Goal: Task Accomplishment & Management: Use online tool/utility

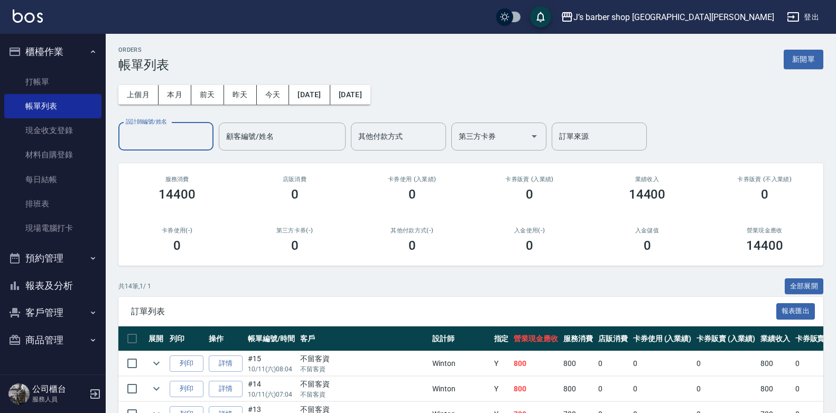
scroll to position [106, 0]
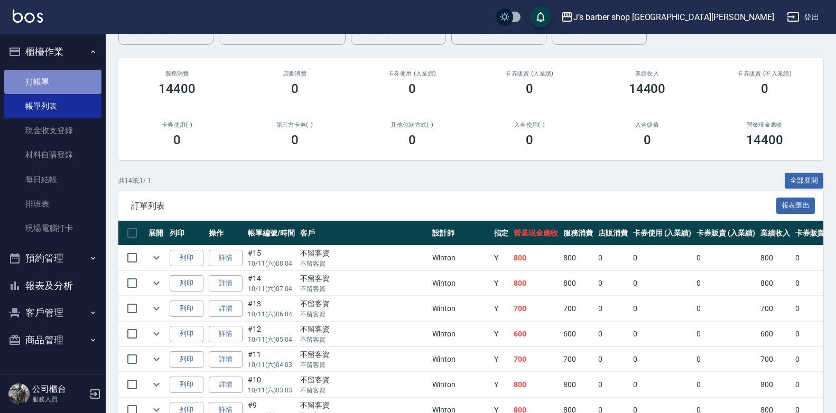
click at [51, 72] on link "打帳單" at bounding box center [52, 82] width 97 height 24
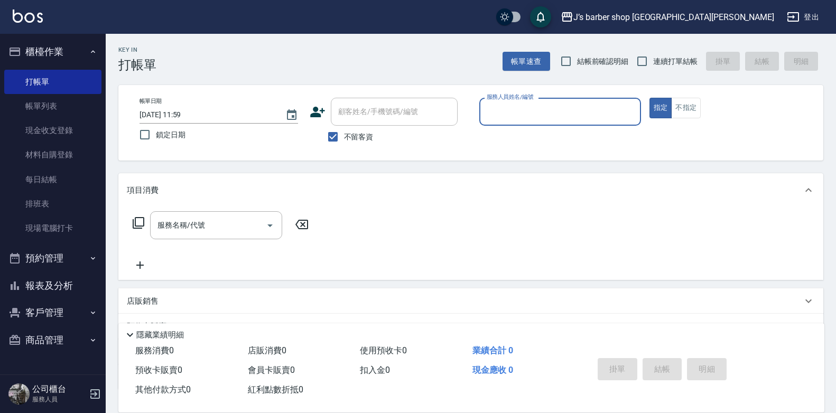
click at [59, 255] on button "預約管理" at bounding box center [52, 258] width 97 height 27
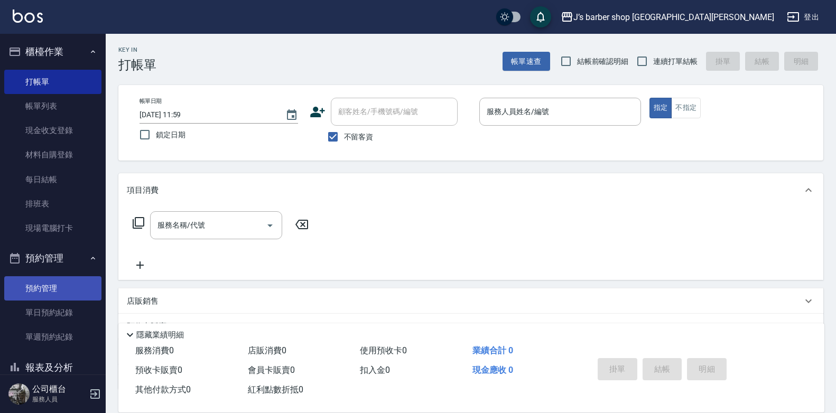
drag, startPoint x: 43, startPoint y: 287, endPoint x: 50, endPoint y: 289, distance: 7.4
click at [44, 288] on link "預約管理" at bounding box center [52, 288] width 97 height 24
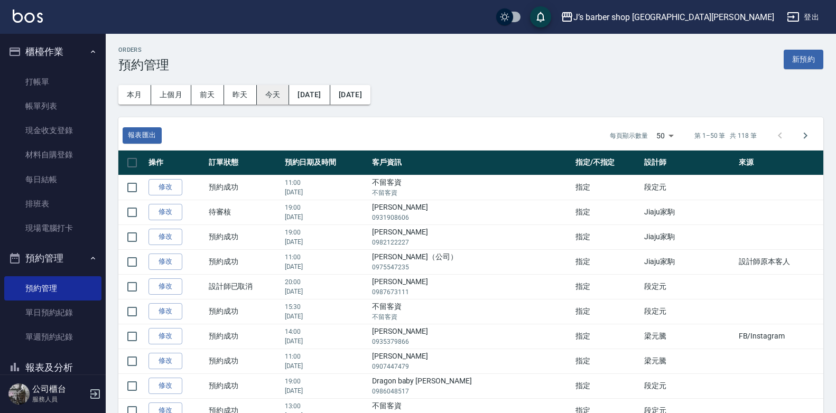
click at [273, 97] on button "今天" at bounding box center [273, 95] width 33 height 20
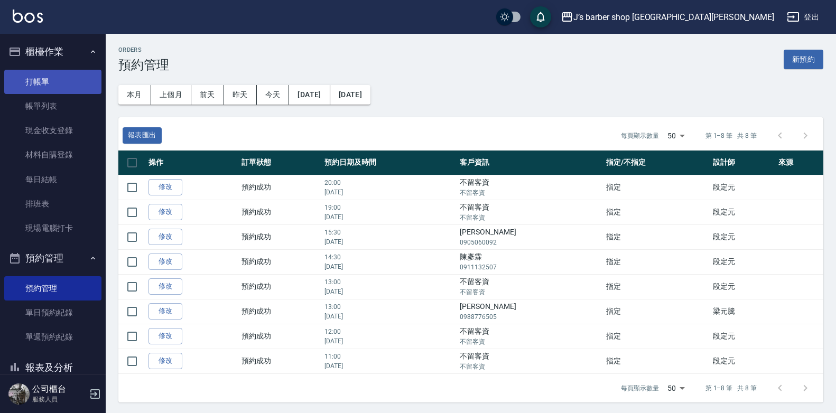
click at [38, 74] on link "打帳單" at bounding box center [52, 82] width 97 height 24
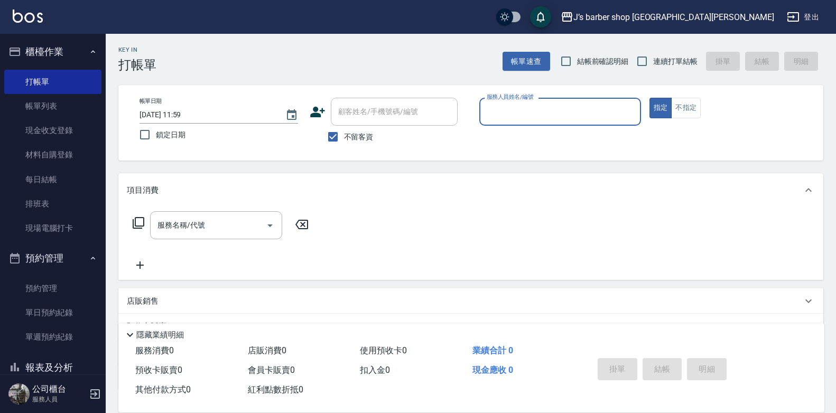
click at [518, 114] on input "服務人員姓名/編號" at bounding box center [560, 111] width 152 height 18
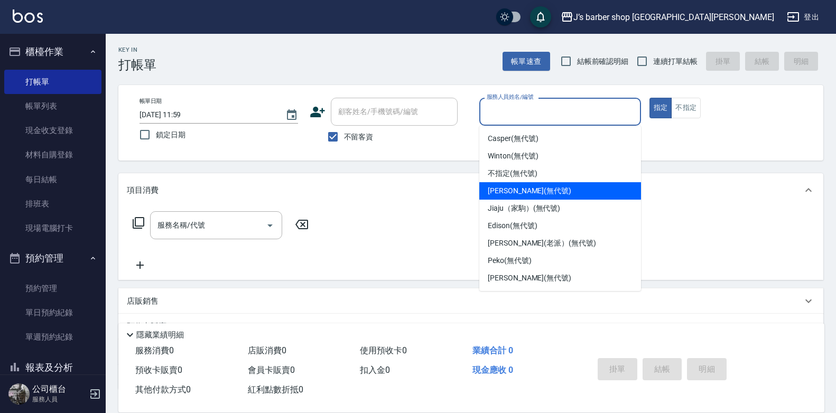
click at [512, 188] on span "[PERSON_NAME] (無代號)" at bounding box center [529, 190] width 83 height 11
type input "[PERSON_NAME](無代號)"
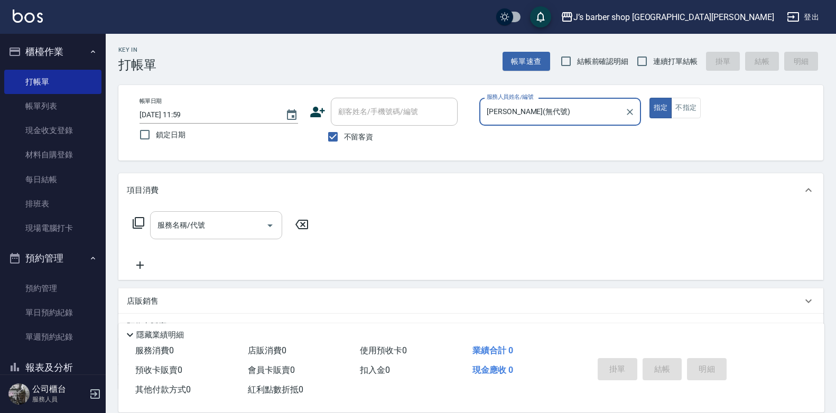
click at [205, 225] on input "服務名稱/代號" at bounding box center [208, 225] width 107 height 18
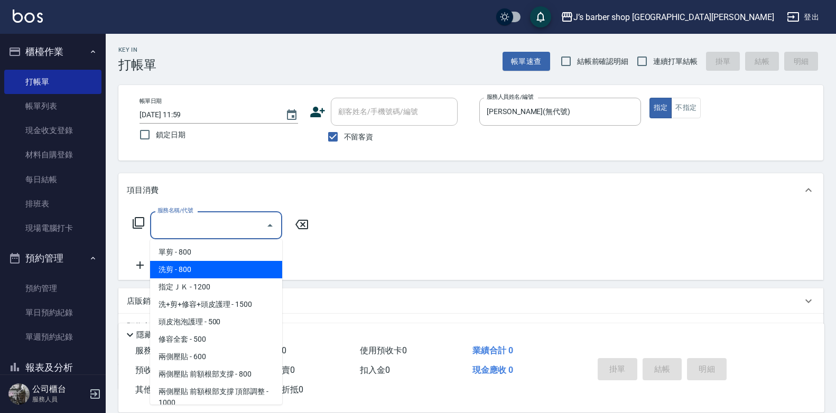
click at [218, 272] on span "洗剪 - 800" at bounding box center [216, 269] width 132 height 17
type input "洗剪(101)"
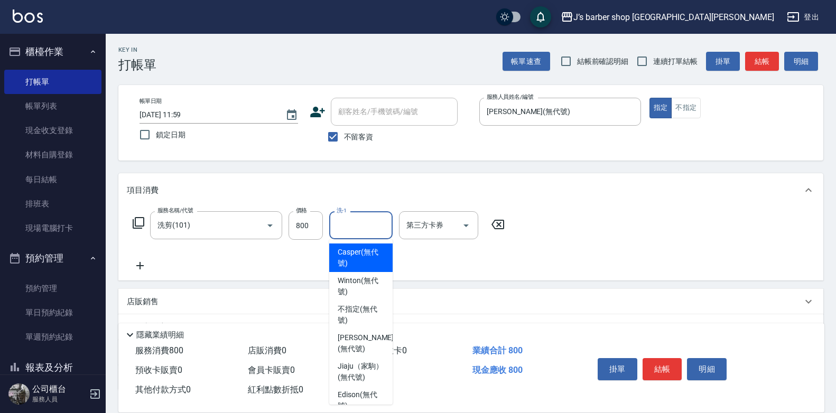
click at [357, 222] on input "洗-1" at bounding box center [361, 225] width 54 height 18
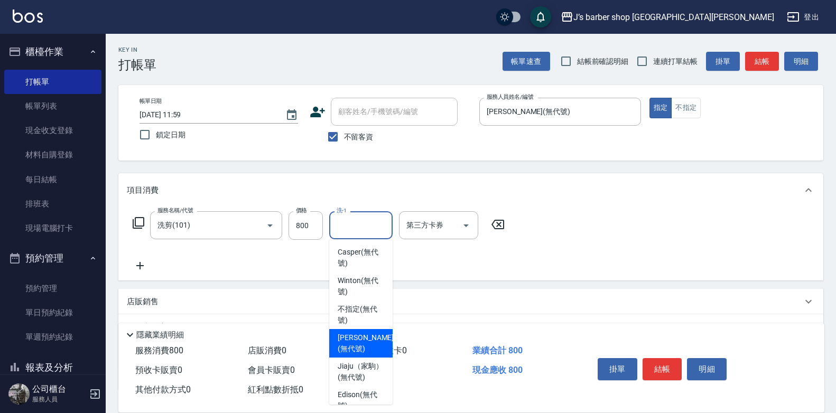
click at [357, 334] on span "[PERSON_NAME] (無代號)" at bounding box center [366, 343] width 56 height 22
type input "[PERSON_NAME](無代號)"
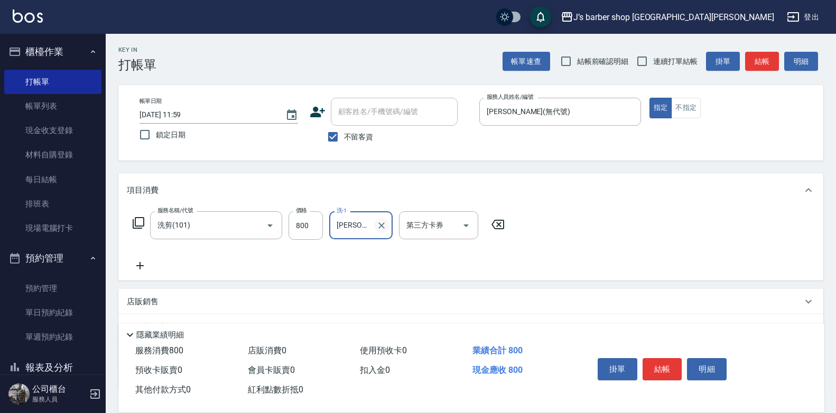
click at [381, 228] on icon "Clear" at bounding box center [381, 225] width 11 height 11
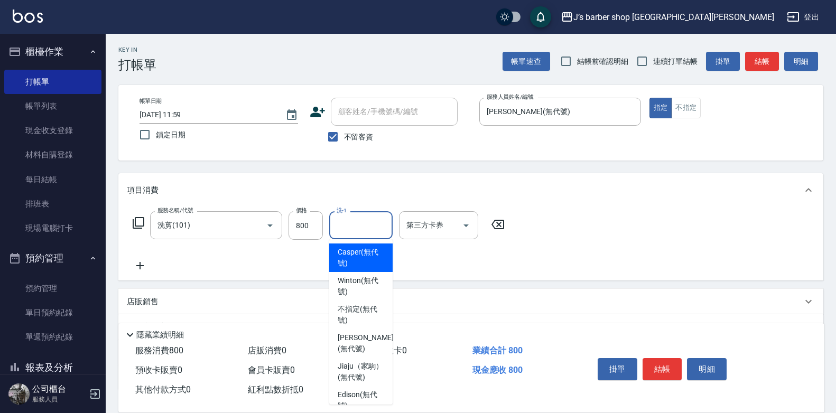
click at [375, 228] on input "洗-1" at bounding box center [361, 225] width 54 height 18
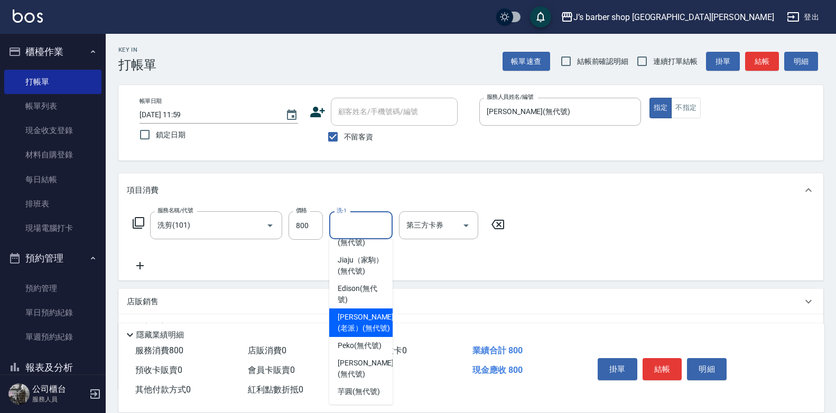
scroll to position [151, 0]
click at [369, 340] on span "Peko (無代號)" at bounding box center [360, 345] width 44 height 11
type input "Peko(無代號)"
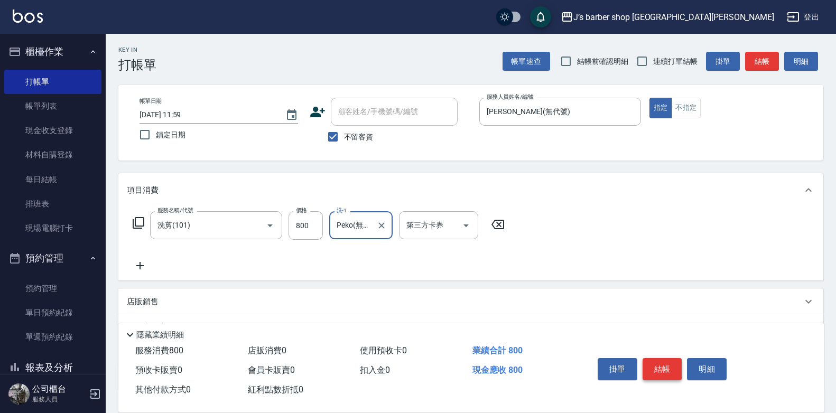
click at [659, 367] on button "結帳" at bounding box center [662, 369] width 40 height 22
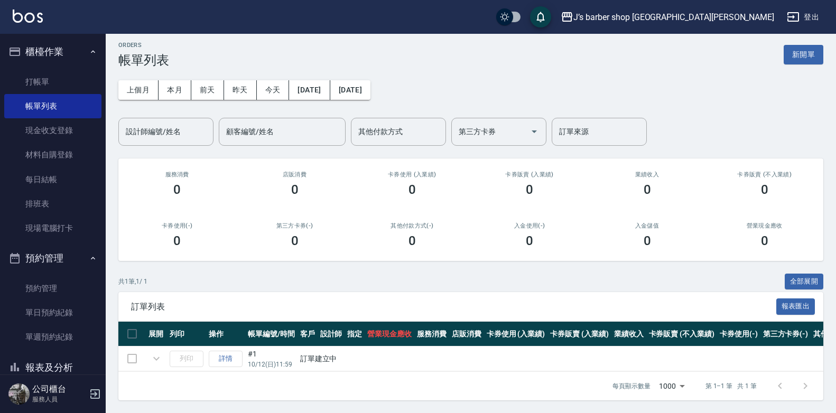
scroll to position [13, 0]
click at [227, 352] on td "詳情" at bounding box center [225, 359] width 39 height 25
drag, startPoint x: 335, startPoint y: 352, endPoint x: 295, endPoint y: 352, distance: 40.1
click at [295, 352] on tr "列印 詳情 #1 10/12 (日) 11:59 訂單建立中" at bounding box center [542, 359] width 848 height 25
drag, startPoint x: 295, startPoint y: 352, endPoint x: 265, endPoint y: 273, distance: 84.6
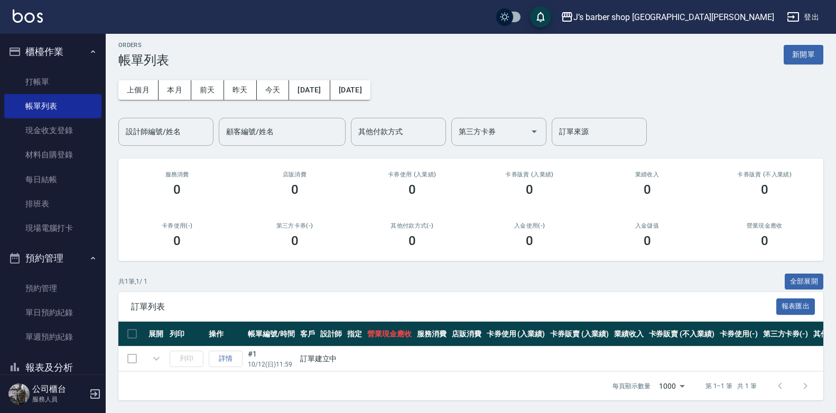
click at [265, 274] on div "共 1 筆, 1 / 1 全部展開" at bounding box center [470, 282] width 705 height 16
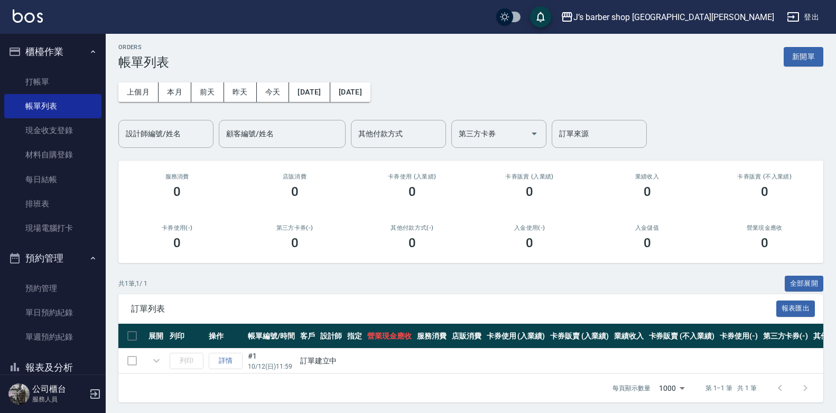
scroll to position [0, 0]
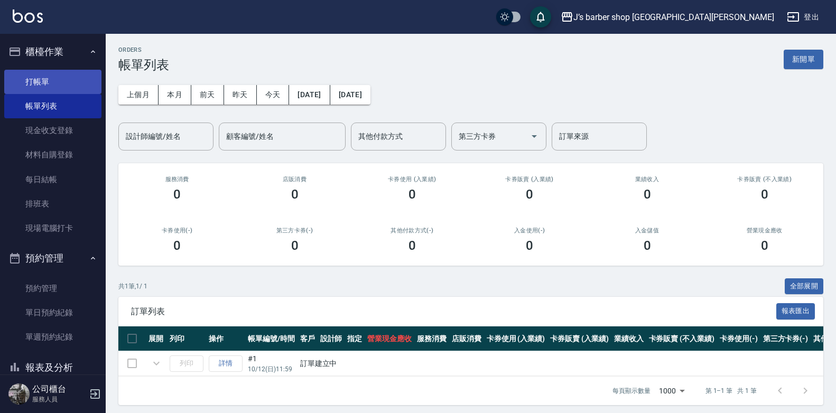
click at [34, 78] on link "打帳單" at bounding box center [52, 82] width 97 height 24
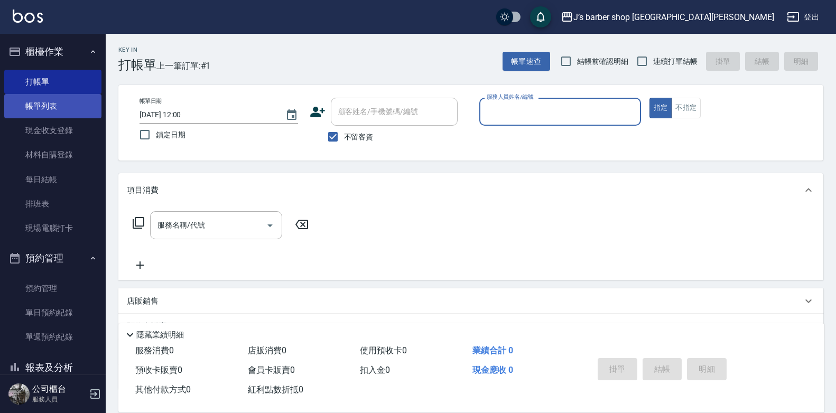
click at [42, 105] on link "帳單列表" at bounding box center [52, 106] width 97 height 24
